Goal: Task Accomplishment & Management: Manage account settings

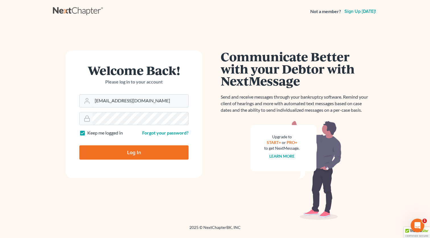
type input "[EMAIL_ADDRESS][DOMAIN_NAME]"
click at [138, 147] on input "Log In" at bounding box center [133, 152] width 109 height 14
type input "Thinking..."
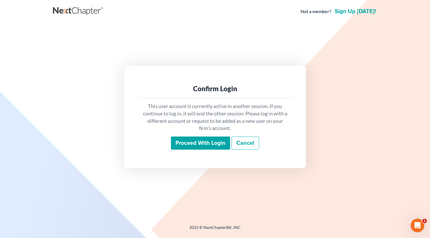
click at [217, 142] on input "Proceed with login" at bounding box center [200, 142] width 59 height 13
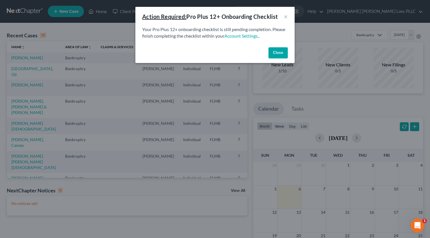
click at [275, 51] on button "Close" at bounding box center [278, 52] width 19 height 11
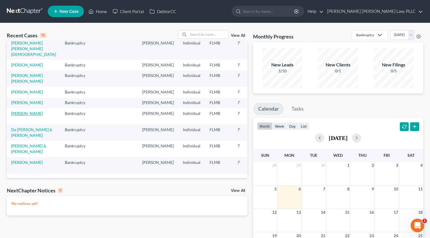
scroll to position [164, 0]
click at [22, 151] on link "Diaz, Emily & Giovanni" at bounding box center [28, 148] width 35 height 11
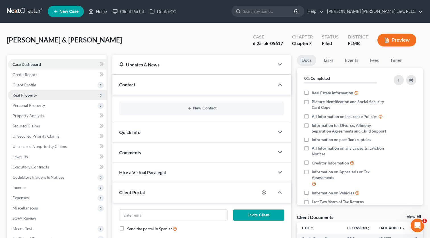
click at [30, 95] on span "Real Property" at bounding box center [25, 94] width 24 height 5
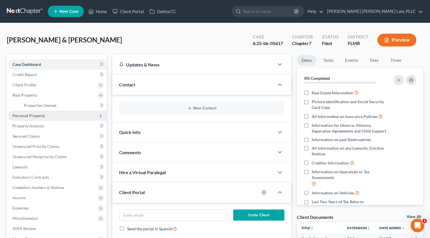
click at [36, 118] on span "Personal Property" at bounding box center [57, 115] width 99 height 10
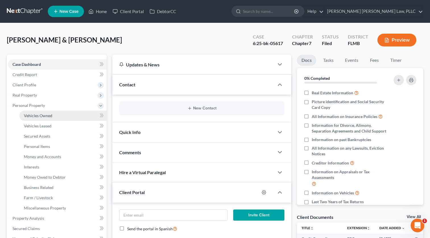
click at [38, 118] on span "Vehicles Owned" at bounding box center [38, 115] width 28 height 5
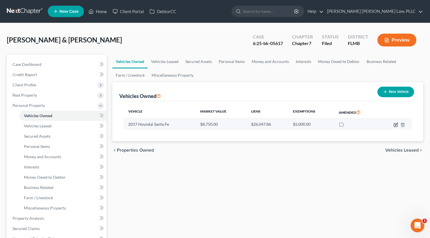
click at [395, 125] on icon "button" at bounding box center [396, 124] width 3 height 3
select select "0"
select select "9"
select select "2"
select select "0"
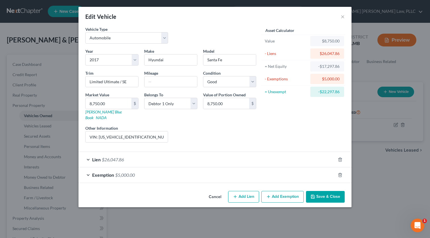
click at [243, 152] on div "Lien $26,047.86" at bounding box center [207, 159] width 257 height 15
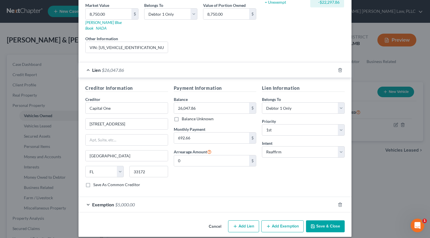
scroll to position [89, 0]
click at [252, 201] on div "Exemption $5,000.00" at bounding box center [207, 204] width 257 height 15
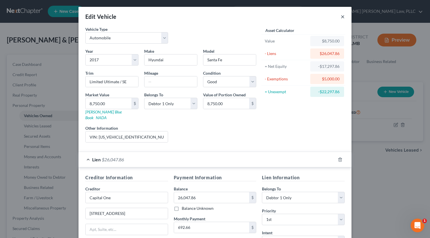
scroll to position [0, 0]
click at [342, 18] on button "×" at bounding box center [343, 16] width 4 height 7
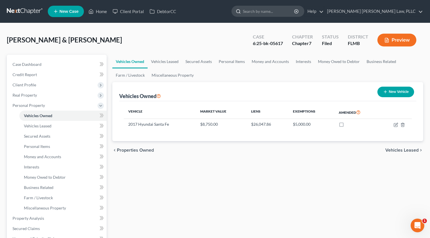
click at [295, 15] on input "search" at bounding box center [269, 11] width 52 height 11
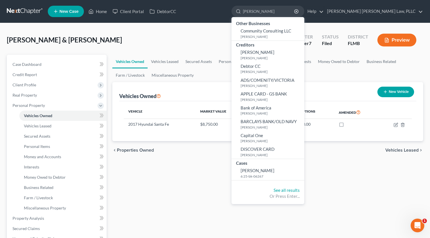
type input "tara"
click at [196, 27] on div "Diaz, Emily & Giovanni Upgraded Case 6:25-bk-05617 Chapter Chapter 7 Status Fil…" at bounding box center [215, 214] width 430 height 382
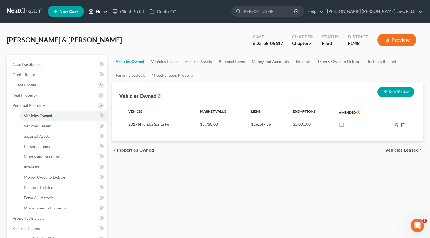
click at [109, 12] on link "Home" at bounding box center [98, 11] width 24 height 10
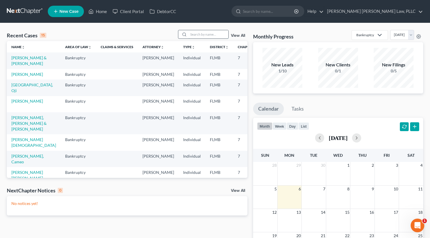
click at [191, 32] on input "search" at bounding box center [209, 34] width 40 height 8
type input "r"
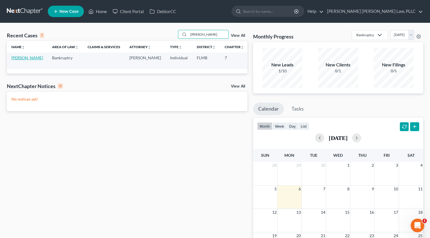
type input "tara"
click at [19, 59] on link "Sobczak, Tara" at bounding box center [27, 57] width 32 height 5
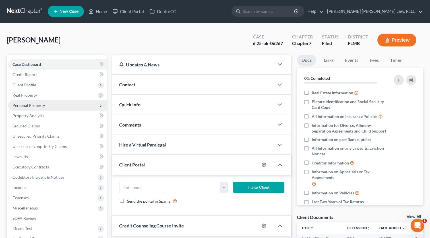
click at [25, 105] on span "Personal Property" at bounding box center [29, 105] width 32 height 5
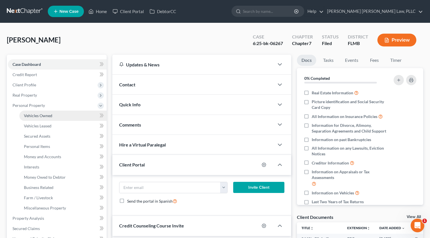
click at [32, 115] on span "Vehicles Owned" at bounding box center [38, 115] width 28 height 5
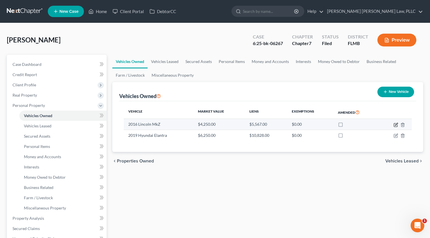
click at [397, 123] on icon "button" at bounding box center [396, 124] width 3 height 3
select select "0"
select select "10"
select select "3"
select select "0"
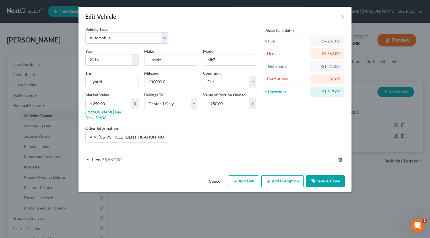
click at [139, 154] on div "Lien $5,567.00" at bounding box center [207, 159] width 257 height 15
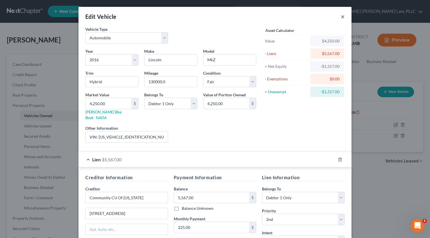
scroll to position [0, 0]
click at [342, 18] on button "×" at bounding box center [343, 16] width 4 height 7
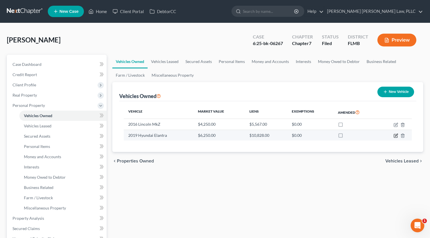
click at [395, 135] on icon "button" at bounding box center [396, 135] width 5 height 5
select select "0"
select select "7"
select select "1"
select select "0"
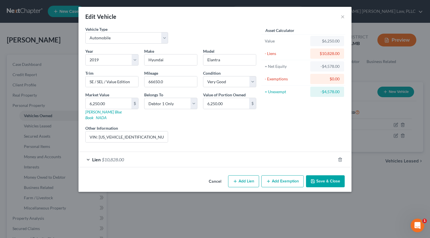
click at [153, 153] on div "Lien $10,828.00" at bounding box center [207, 159] width 257 height 15
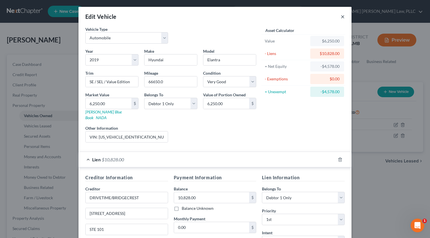
click at [343, 16] on button "×" at bounding box center [343, 16] width 4 height 7
